Goal: Transaction & Acquisition: Purchase product/service

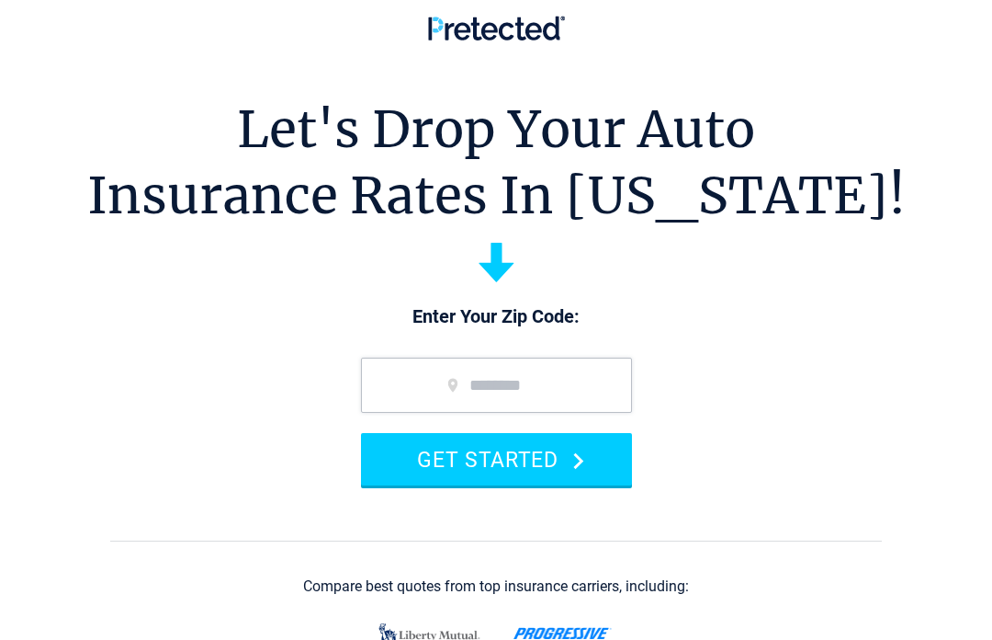
click at [592, 384] on input "zip code" at bounding box center [496, 384] width 271 height 55
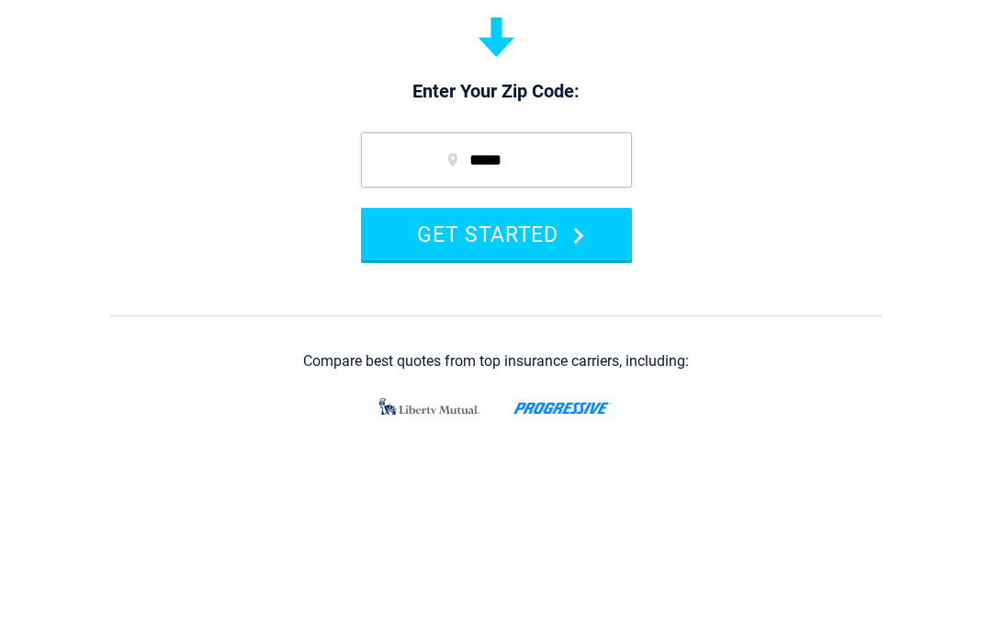
type input "*****"
click at [526, 433] on button "GET STARTED" at bounding box center [496, 459] width 271 height 52
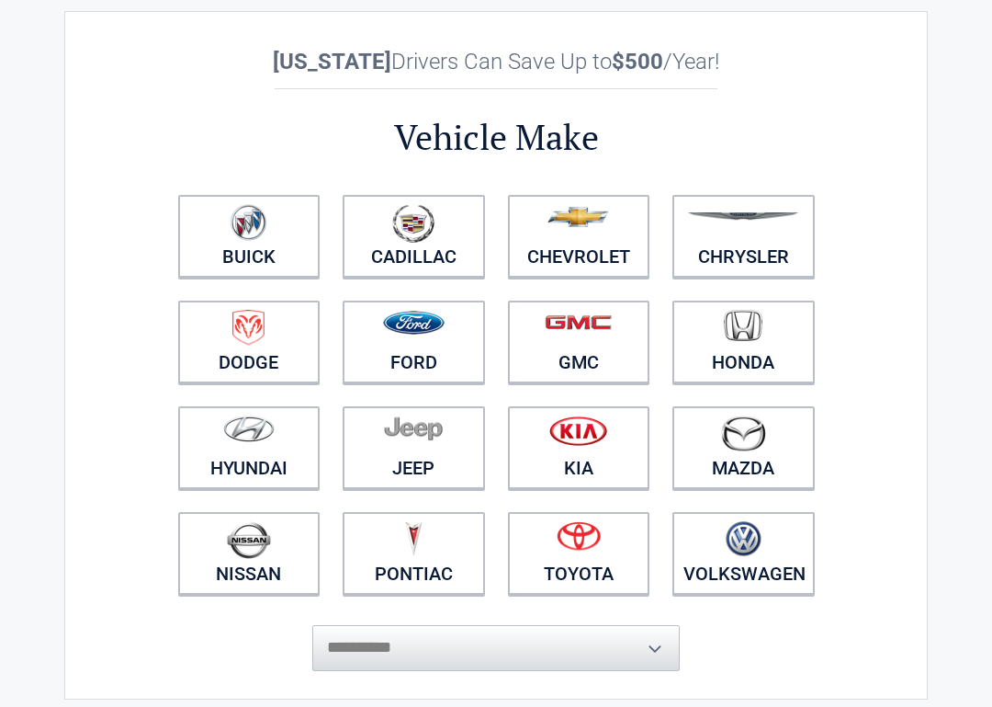
scroll to position [53, 0]
click at [426, 348] on figure at bounding box center [414, 330] width 120 height 41
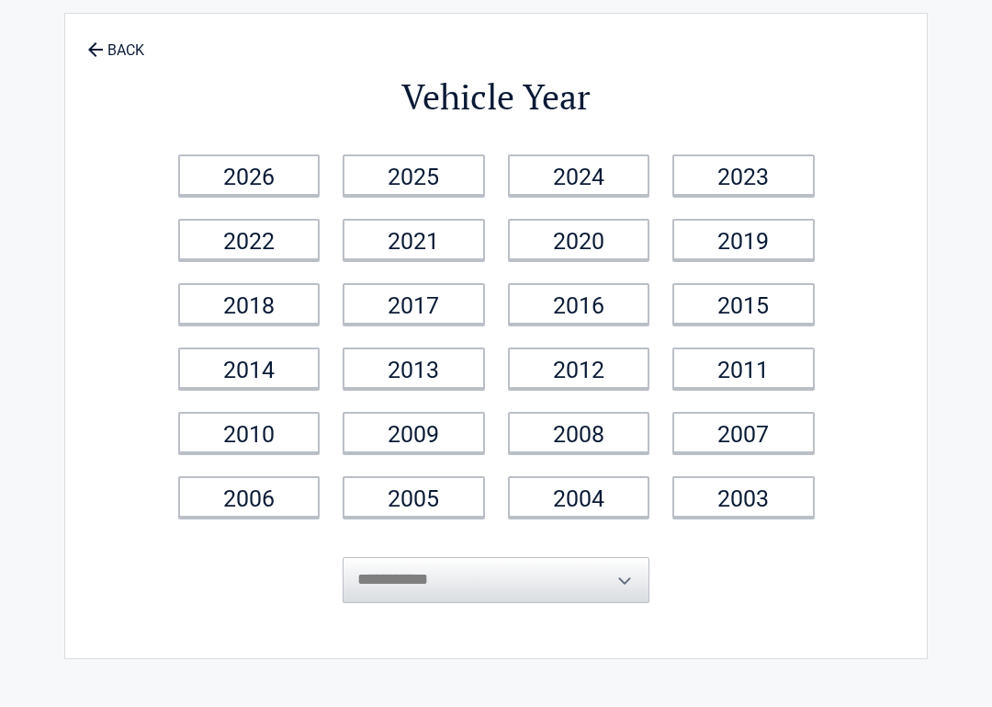
scroll to position [0, 0]
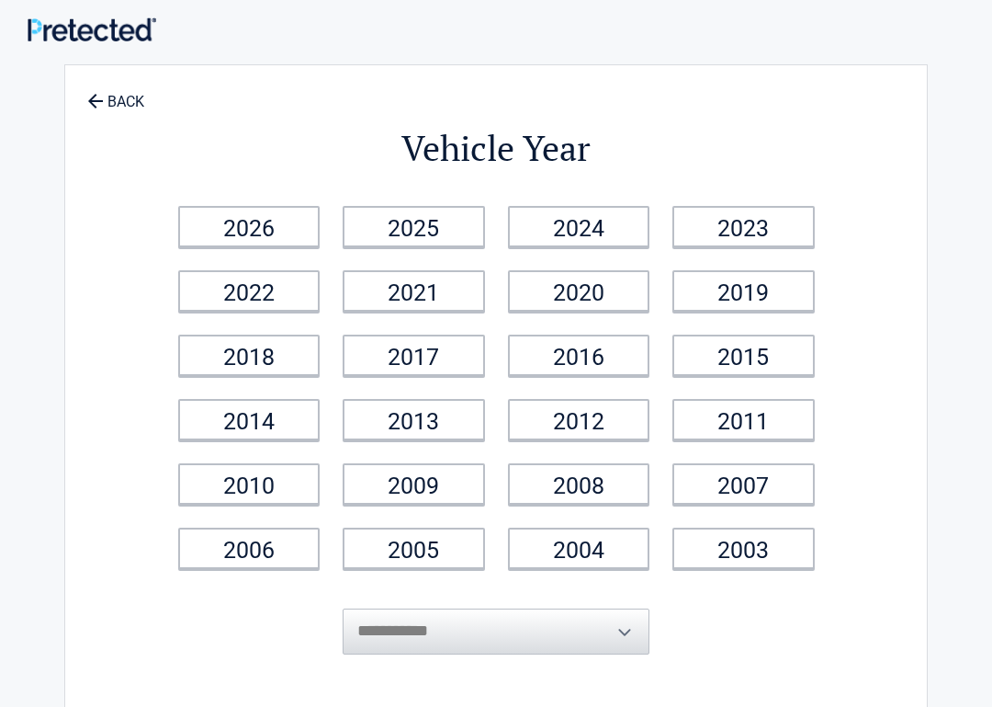
click at [770, 297] on link "2019" at bounding box center [744, 290] width 142 height 41
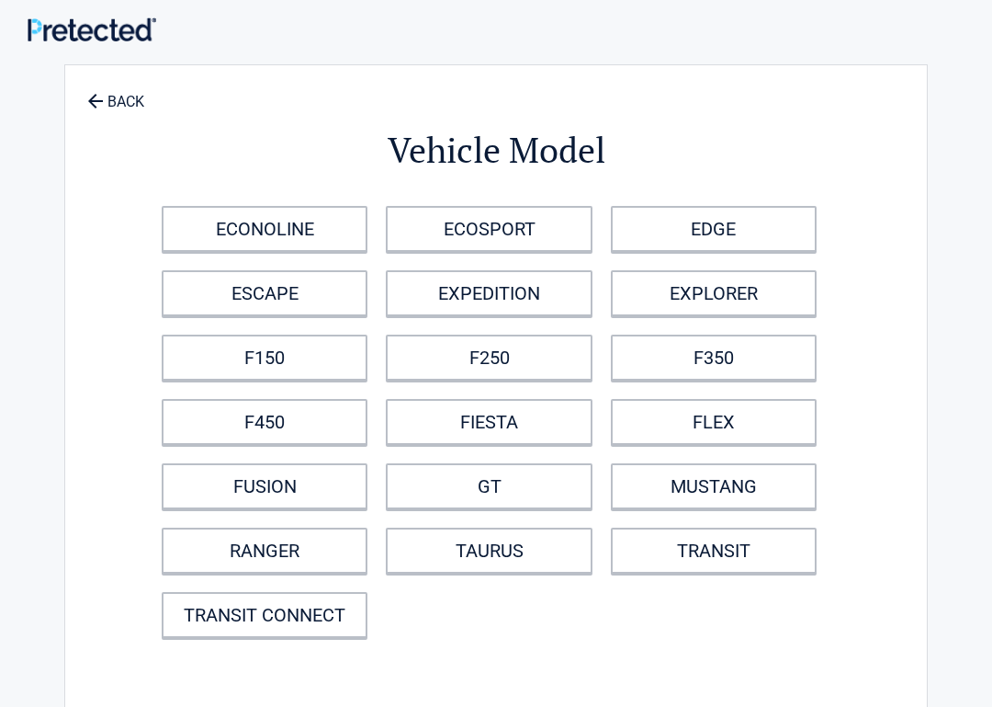
click at [515, 359] on link "F250" at bounding box center [489, 357] width 206 height 46
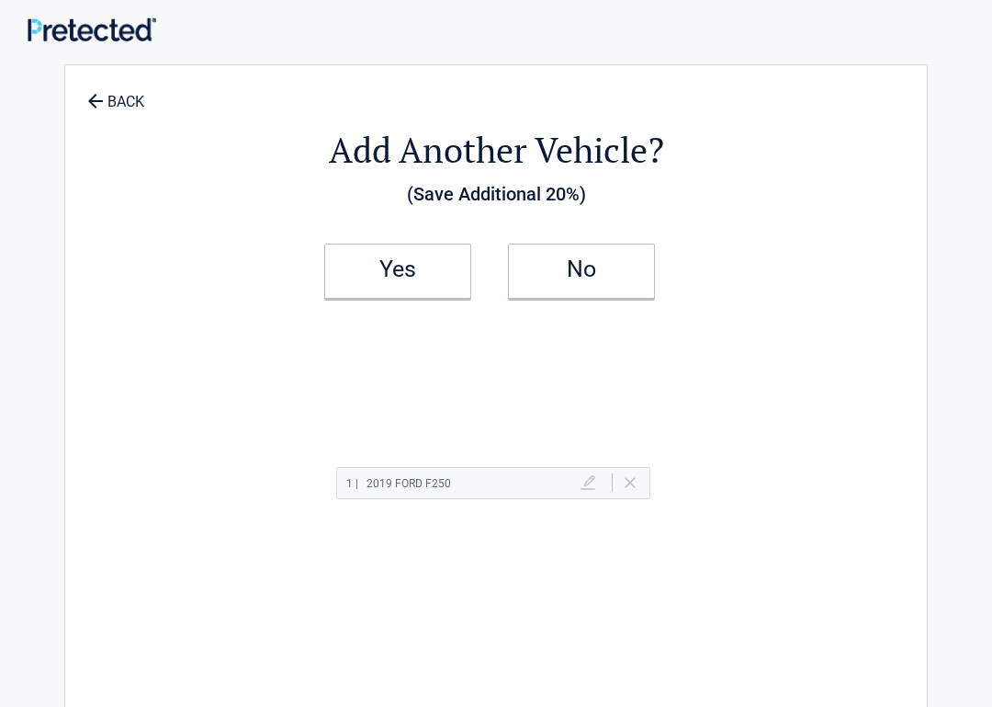
click at [443, 274] on h2 "Yes" at bounding box center [398, 269] width 108 height 13
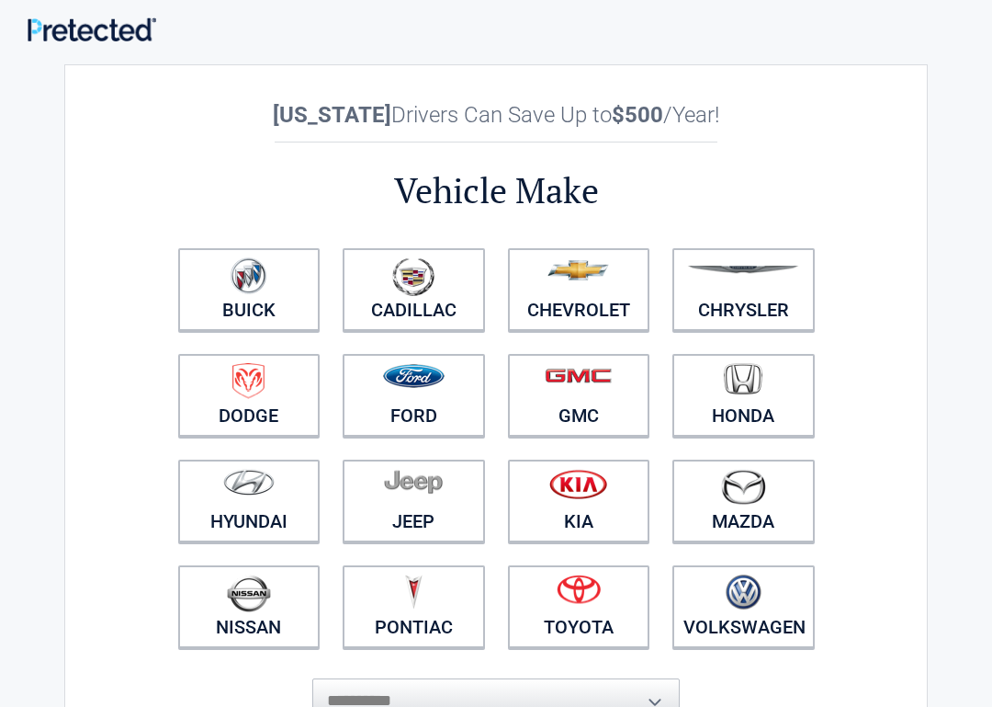
click at [258, 600] on img at bounding box center [249, 593] width 44 height 38
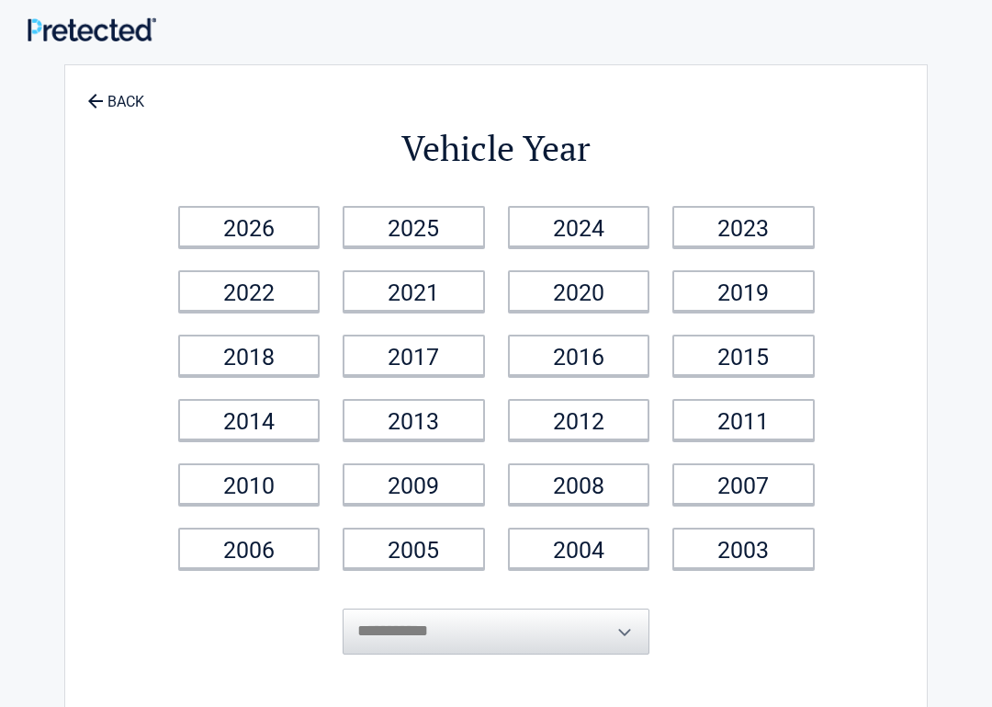
click at [744, 226] on link "2023" at bounding box center [744, 226] width 142 height 41
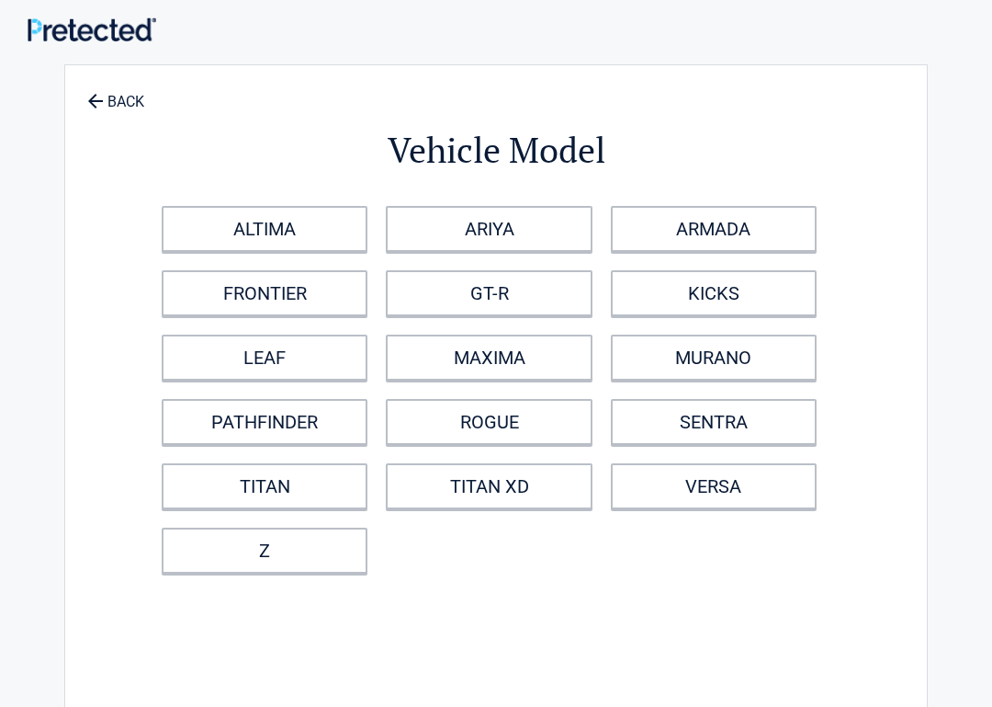
click at [755, 360] on link "MURANO" at bounding box center [714, 357] width 206 height 46
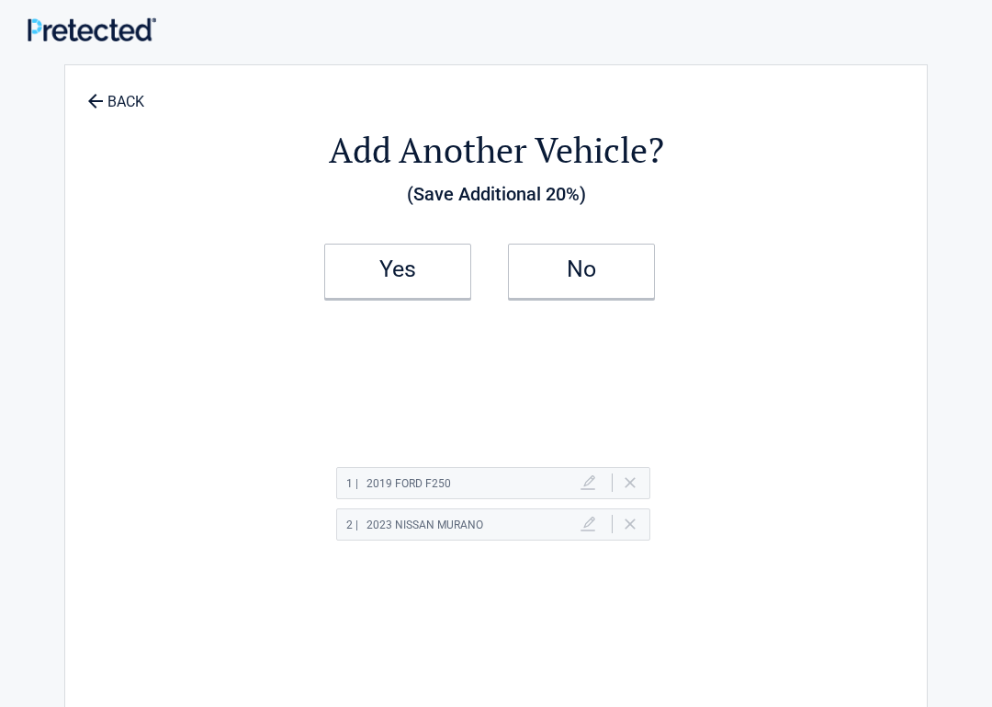
click at [613, 270] on h2 "No" at bounding box center [581, 269] width 108 height 13
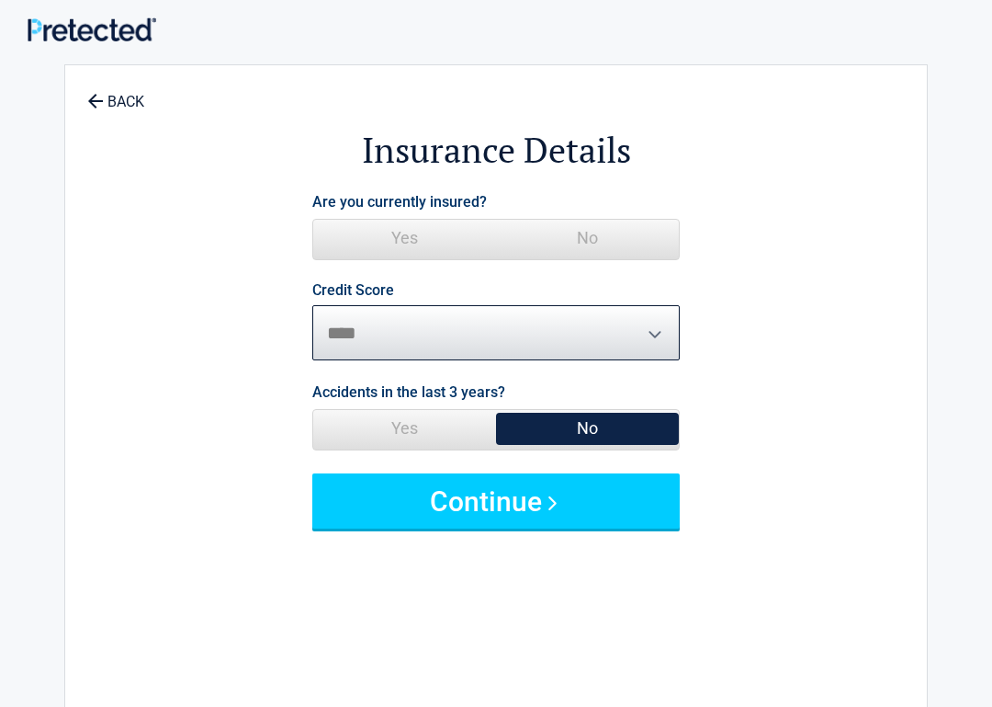
click at [645, 322] on select "********* **** ******* ****" at bounding box center [496, 332] width 368 height 55
select select "*********"
click at [439, 245] on span "Yes" at bounding box center [404, 238] width 183 height 37
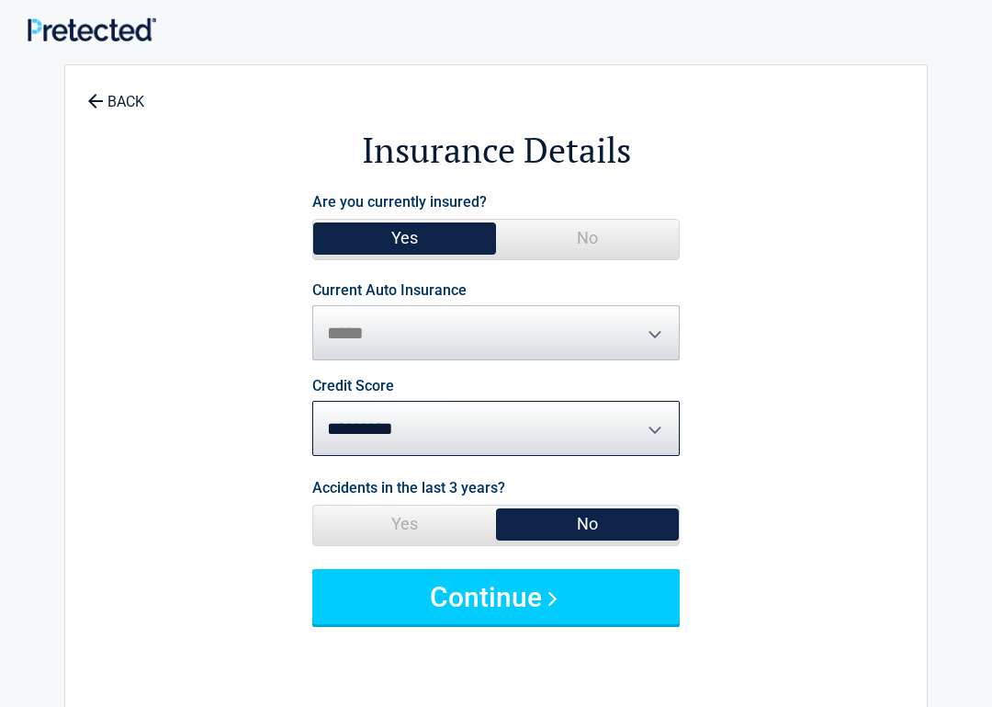
click at [563, 593] on button "Continue" at bounding box center [496, 596] width 368 height 55
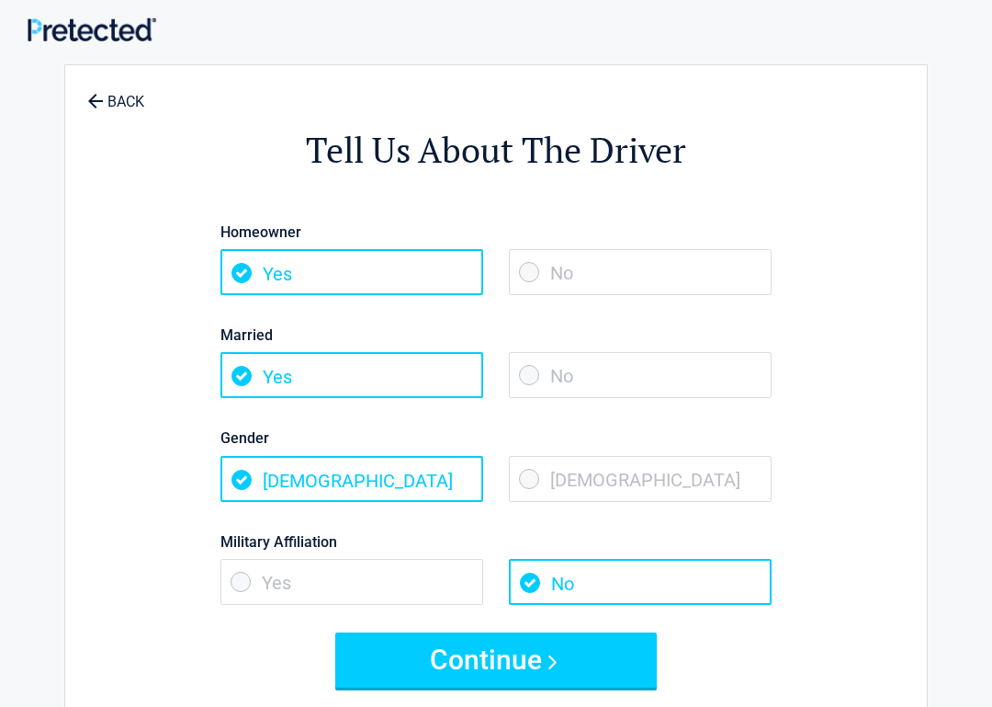
click at [578, 639] on button "Continue" at bounding box center [496, 659] width 322 height 55
